Goal: Find contact information: Find contact information

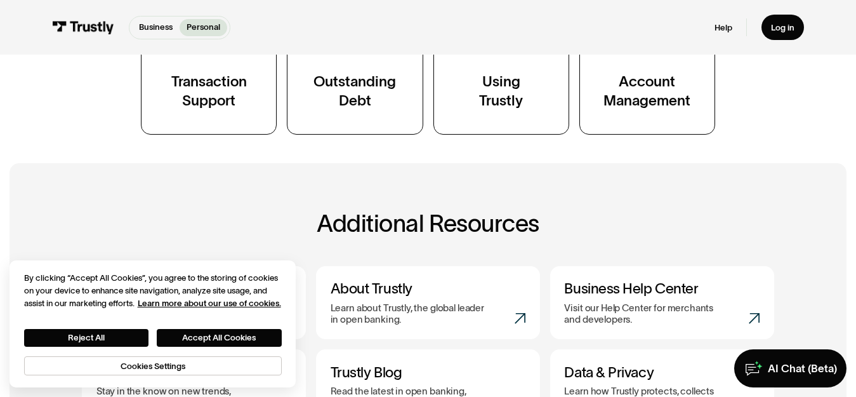
scroll to position [694, 0]
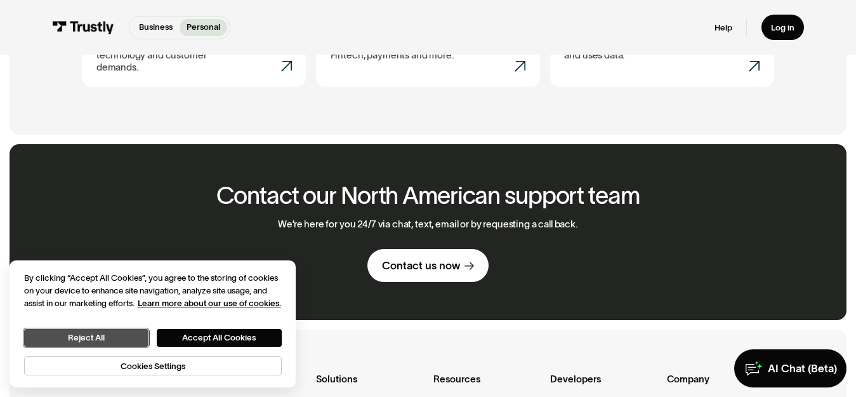
click at [141, 340] on button "Reject All" at bounding box center [86, 338] width 124 height 18
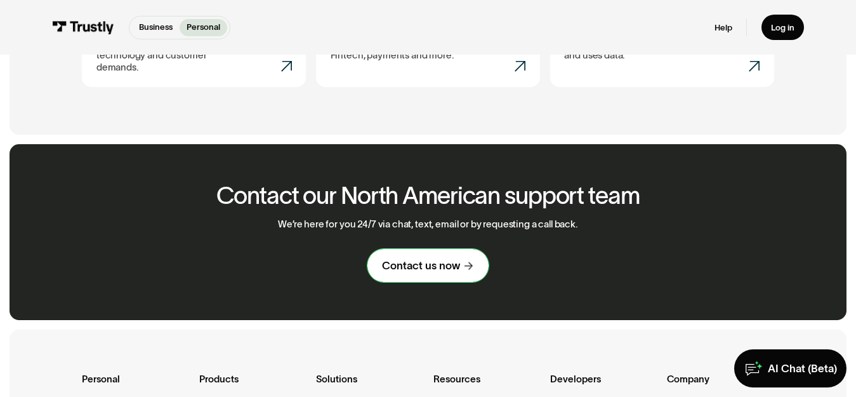
click at [424, 258] on div "Contact us now" at bounding box center [421, 265] width 78 height 14
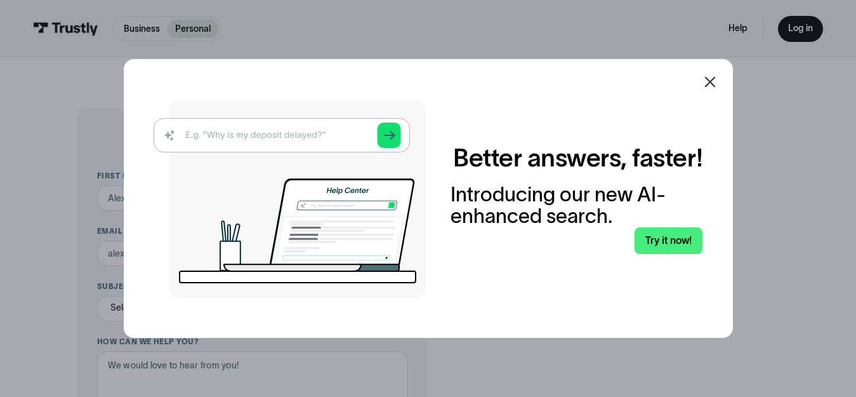
click at [713, 83] on icon at bounding box center [709, 81] width 15 height 15
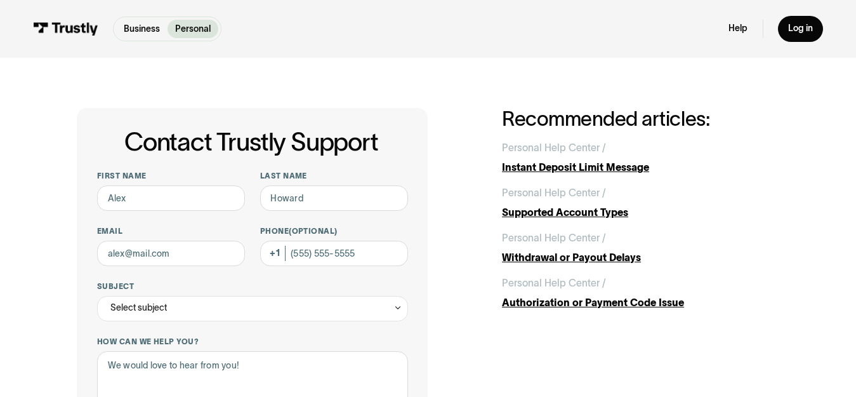
scroll to position [347, 0]
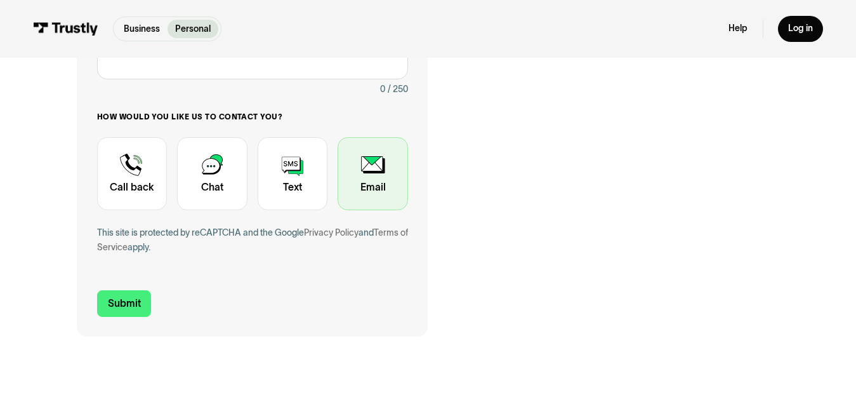
click at [370, 173] on div "Contact Trustly Support" at bounding box center [373, 173] width 70 height 73
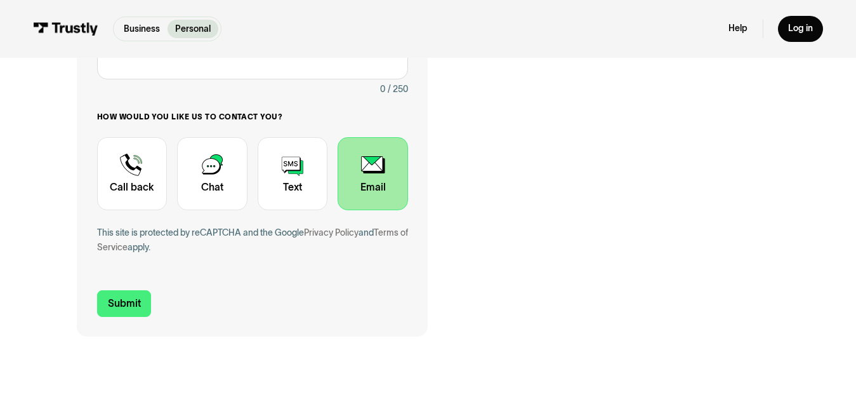
click at [370, 173] on div "Contact Trustly Support" at bounding box center [373, 173] width 70 height 73
